Goal: Register for event/course

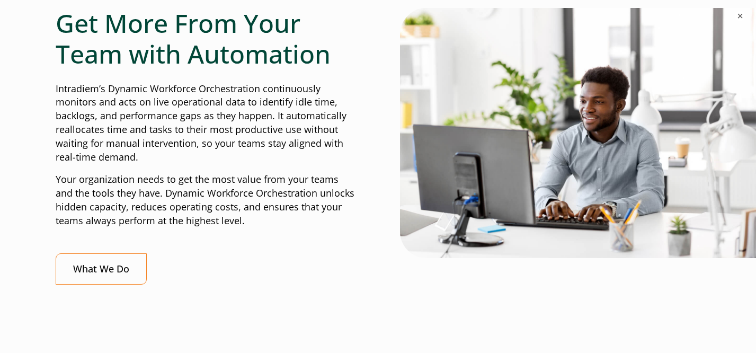
scroll to position [371, 0]
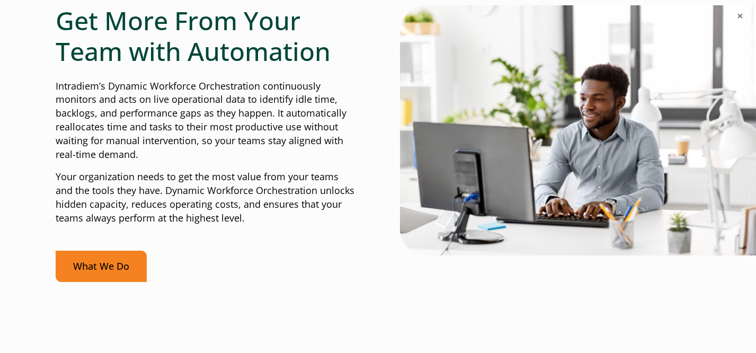
click at [114, 267] on link "What We Do" at bounding box center [101, 266] width 91 height 31
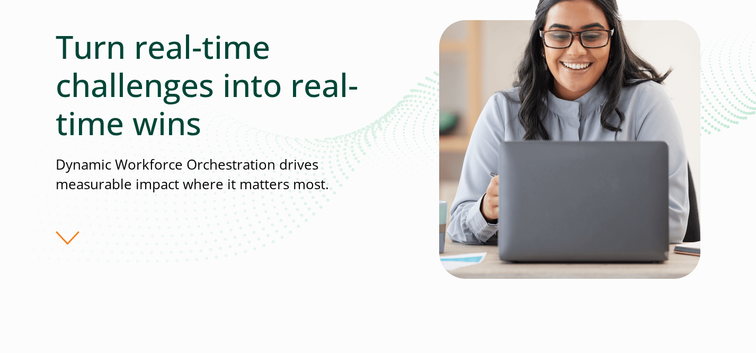
scroll to position [159, 0]
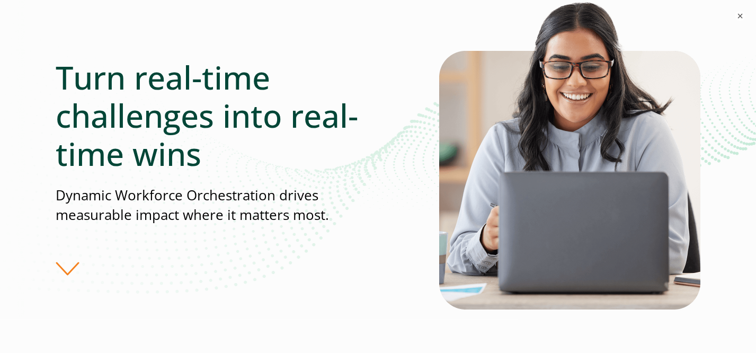
click at [65, 265] on div "Turn real-time challenges into real-time wins Dynamic Workforce Orchestration d…" at bounding box center [247, 167] width 383 height 218
click at [66, 271] on div "Turn real-time challenges into real-time wins Dynamic Workforce Orchestration d…" at bounding box center [247, 167] width 383 height 218
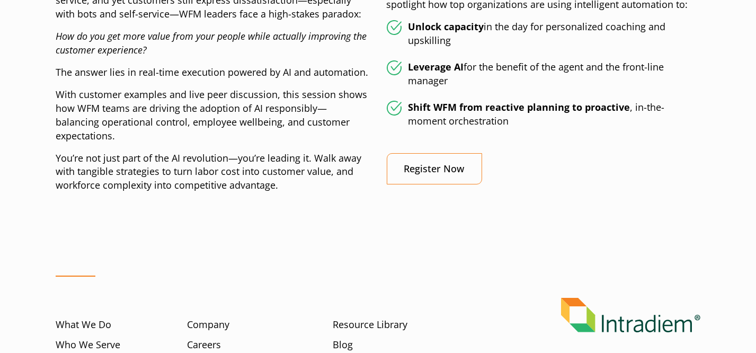
scroll to position [636, 0]
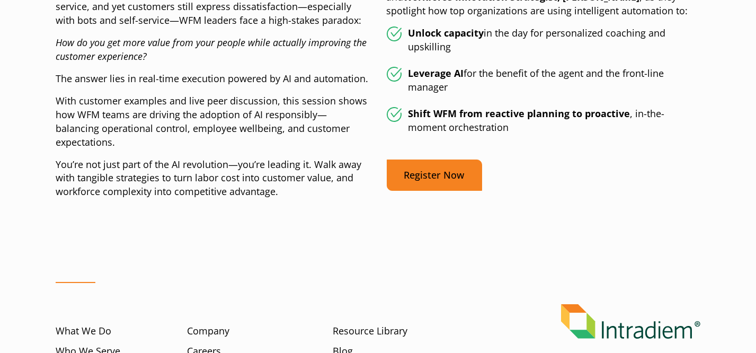
click at [442, 176] on link "Register Now" at bounding box center [434, 174] width 95 height 31
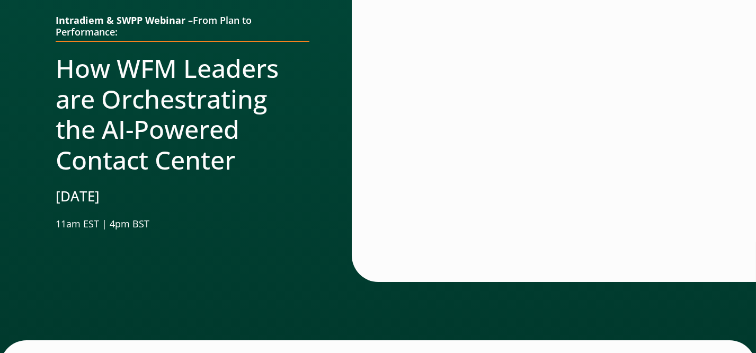
scroll to position [126, 0]
